Goal: Information Seeking & Learning: Find specific fact

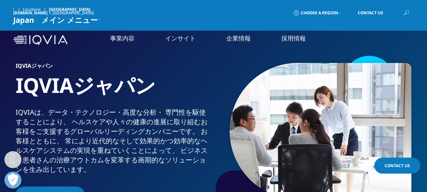
scroll to position [916, 0]
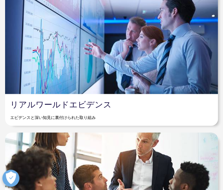
scroll to position [1157, 0]
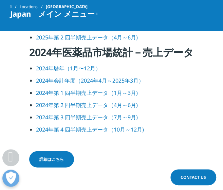
scroll to position [2312, 0]
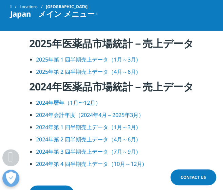
click at [86, 63] on link "2025年第 1 四半期売上データ（1月～3月)" at bounding box center [87, 58] width 102 height 7
click at [79, 75] on link "2025年第 2 四半期売上データ（4月～6月)" at bounding box center [87, 71] width 102 height 7
